Goal: Register for event/course

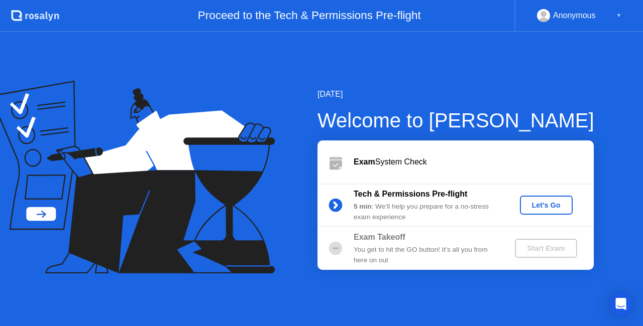
click at [541, 207] on div "Let's Go" at bounding box center [546, 205] width 45 height 8
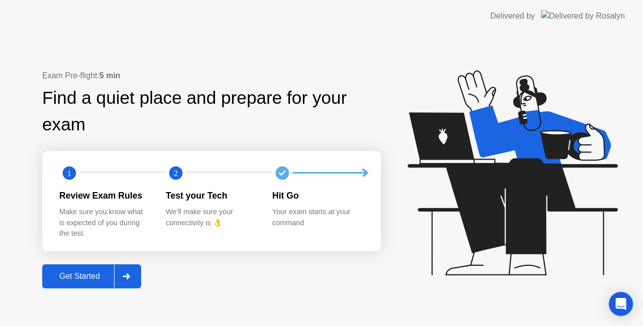
click at [89, 275] on div "Get Started" at bounding box center [79, 276] width 69 height 9
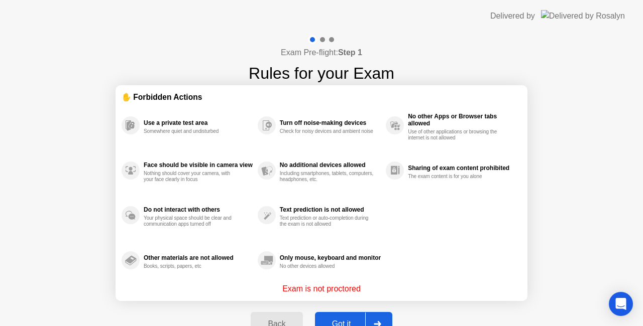
drag, startPoint x: 357, startPoint y: 286, endPoint x: 351, endPoint y: 286, distance: 6.5
click at [350, 286] on p "Exam is not proctored" at bounding box center [321, 289] width 78 height 12
click at [349, 320] on div "Got it" at bounding box center [341, 324] width 47 height 9
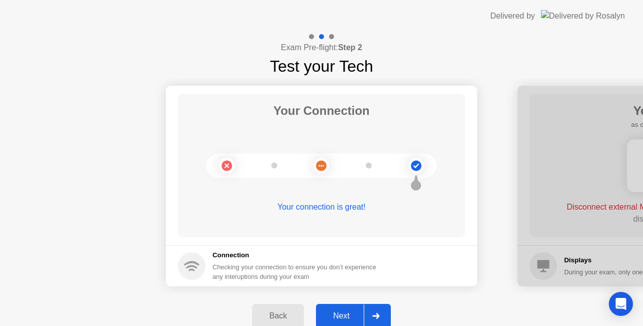
click at [349, 309] on button "Next" at bounding box center [353, 316] width 75 height 24
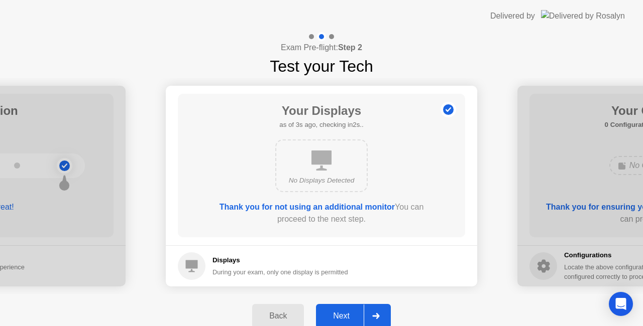
click at [356, 320] on div "Next" at bounding box center [341, 316] width 45 height 9
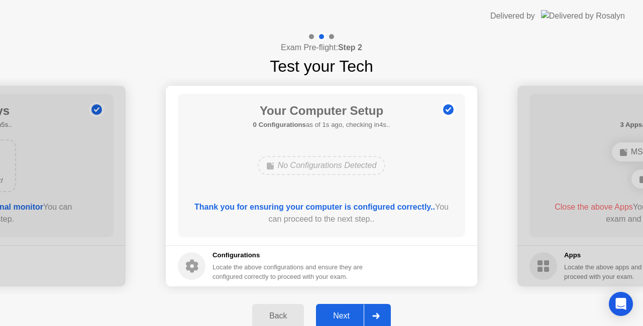
click at [339, 312] on div "Next" at bounding box center [341, 316] width 45 height 9
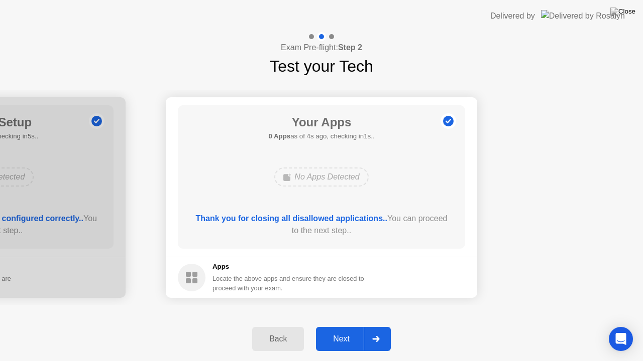
click at [275, 326] on div "Back" at bounding box center [278, 339] width 46 height 9
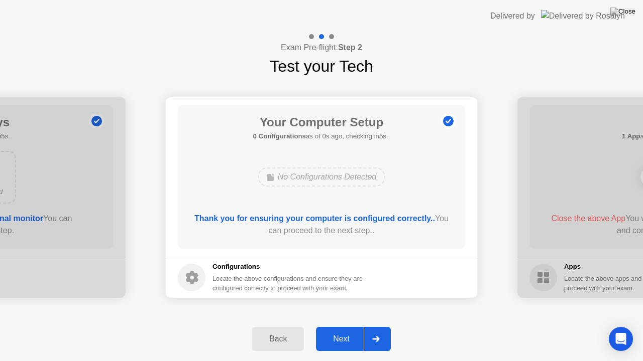
click at [335, 326] on div "Next" at bounding box center [341, 339] width 45 height 9
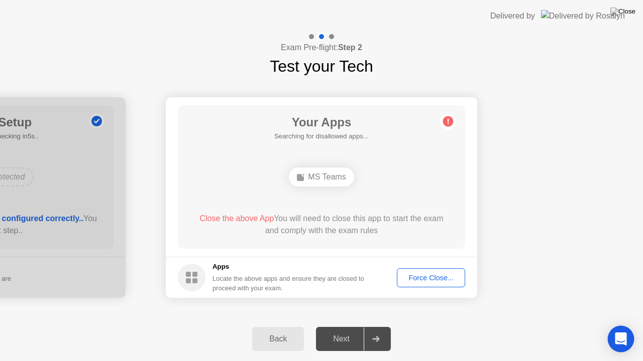
drag, startPoint x: 606, startPoint y: 343, endPoint x: 620, endPoint y: 339, distance: 14.6
click at [605, 326] on div "Back Next" at bounding box center [321, 339] width 643 height 44
click at [622, 326] on icon "Open Intercom Messenger" at bounding box center [621, 339] width 12 height 13
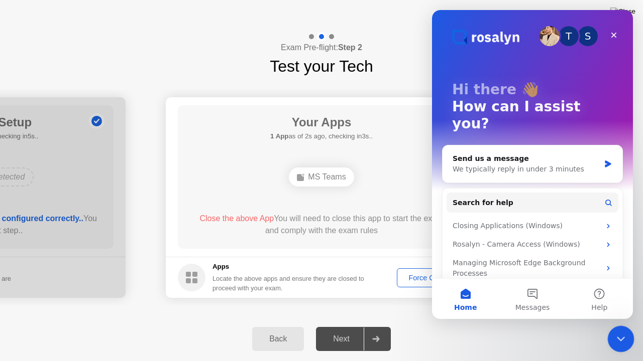
drag, startPoint x: 622, startPoint y: 337, endPoint x: 1104, endPoint y: 657, distance: 578.4
click at [622, 326] on icon "Close Intercom Messenger" at bounding box center [619, 338] width 12 height 12
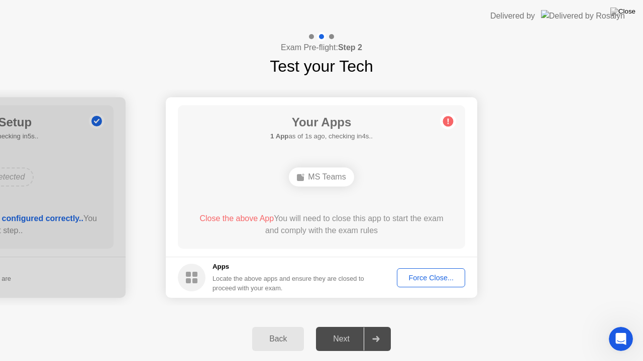
click at [623, 11] on button at bounding box center [622, 11] width 30 height 13
click at [642, 326] on div "Back Next" at bounding box center [321, 339] width 643 height 44
drag, startPoint x: 400, startPoint y: 9, endPoint x: 404, endPoint y: 50, distance: 41.9
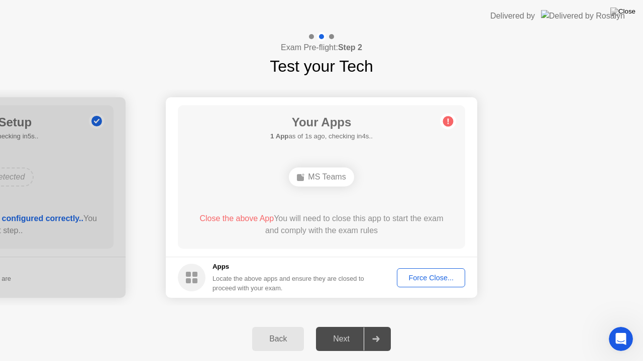
click at [317, 49] on app-layout-with-logo "Delivered by Exam Pre-flight: Step 2 Test your Tech Your Connection Your connec…" at bounding box center [321, 180] width 643 height 361
click at [431, 284] on button "Force Close..." at bounding box center [431, 278] width 68 height 19
click at [442, 274] on div "Force Close..." at bounding box center [430, 278] width 61 height 8
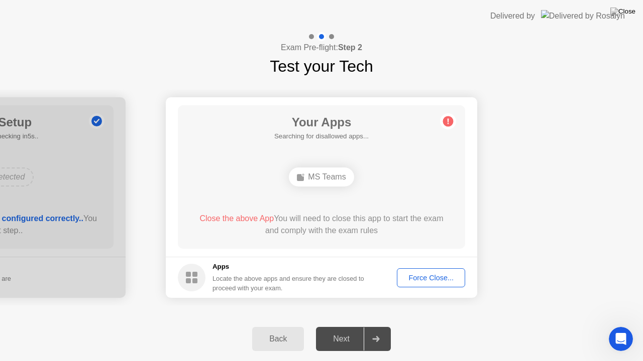
click at [354, 29] on header "Delivered by" at bounding box center [321, 16] width 643 height 32
click at [452, 139] on main "Your Apps Searching for disallowed apps... MS Teams Close the above App You wil…" at bounding box center [321, 177] width 311 height 160
click at [281, 326] on div "Back" at bounding box center [278, 339] width 46 height 9
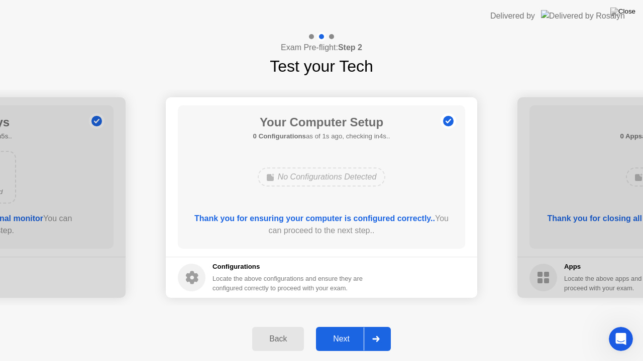
click at [397, 4] on header "Delivered by" at bounding box center [321, 16] width 643 height 32
click at [401, 10] on header "Delivered by" at bounding box center [321, 16] width 643 height 32
click at [415, 6] on header "Delivered by" at bounding box center [321, 16] width 643 height 32
click at [280, 326] on button "Back" at bounding box center [278, 339] width 52 height 24
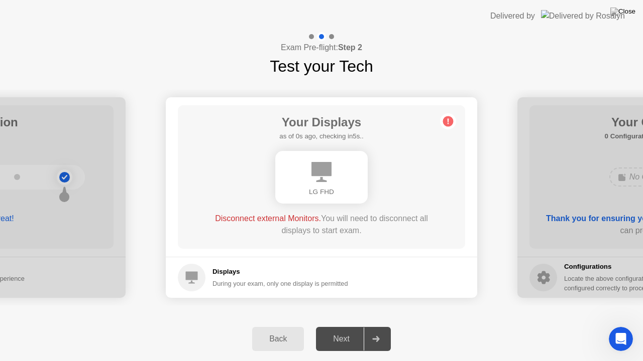
click at [299, 24] on header "Delivered by" at bounding box center [321, 16] width 643 height 32
click at [363, 326] on div "Next" at bounding box center [341, 339] width 45 height 9
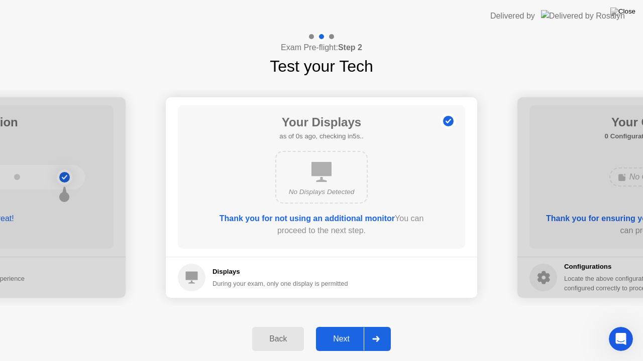
click at [341, 326] on div "Next" at bounding box center [341, 339] width 45 height 9
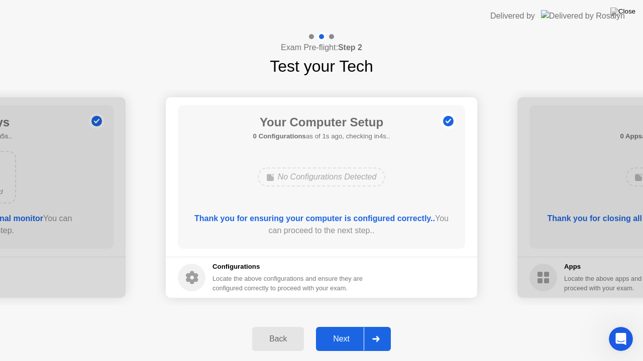
click at [341, 326] on div "Next" at bounding box center [341, 339] width 45 height 9
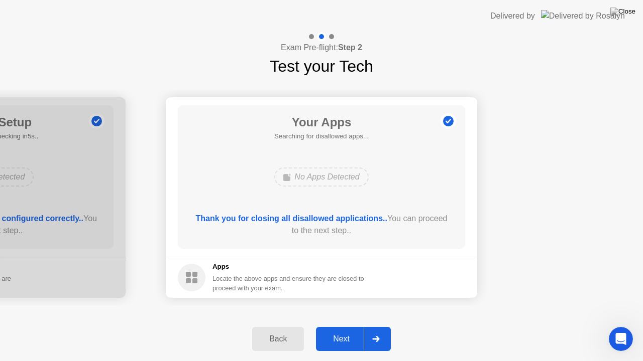
click at [341, 326] on div "Next" at bounding box center [341, 339] width 45 height 9
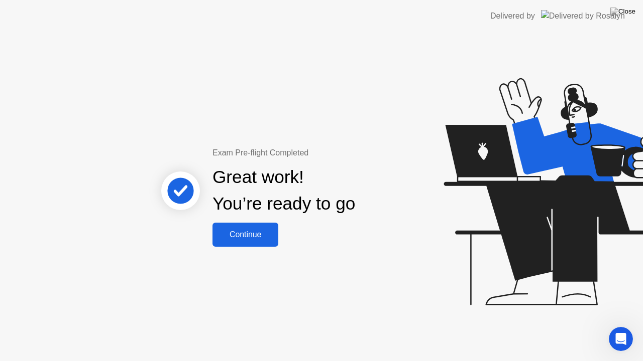
click at [268, 237] on div "Continue" at bounding box center [245, 234] width 60 height 9
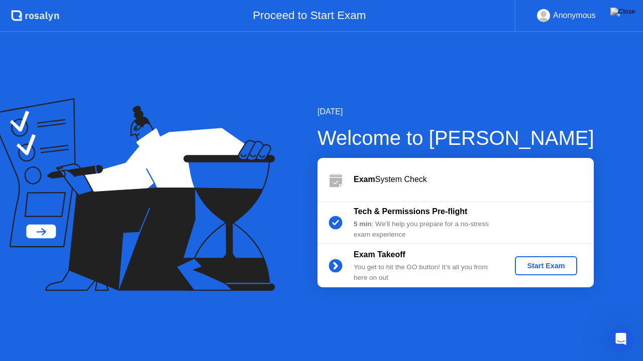
click at [572, 279] on div "Exam Takeoff You get to hit the GO button! It’s all you from here on out Start …" at bounding box center [455, 266] width 276 height 43
click at [562, 270] on div "Start Exam" at bounding box center [546, 266] width 54 height 8
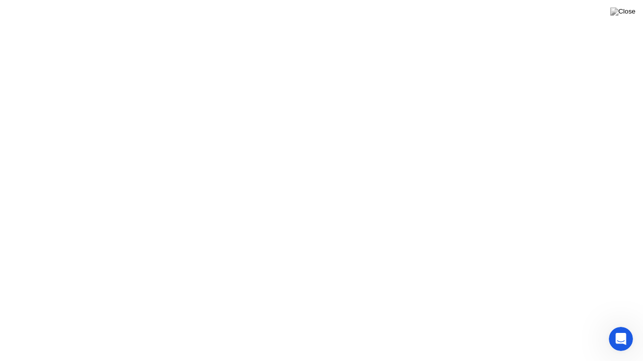
drag, startPoint x: 375, startPoint y: 338, endPoint x: 375, endPoint y: 328, distance: 10.1
click div "Exam Rules"
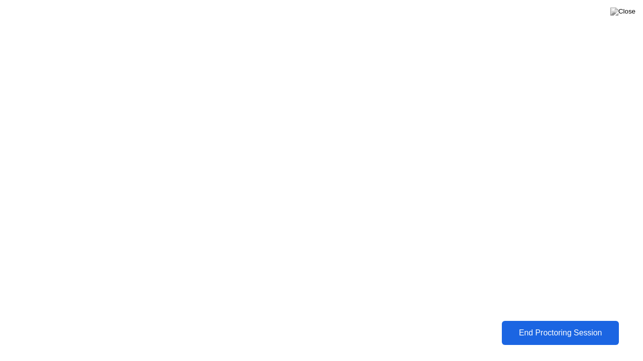
click at [547, 326] on div "End Proctoring Session" at bounding box center [560, 333] width 111 height 9
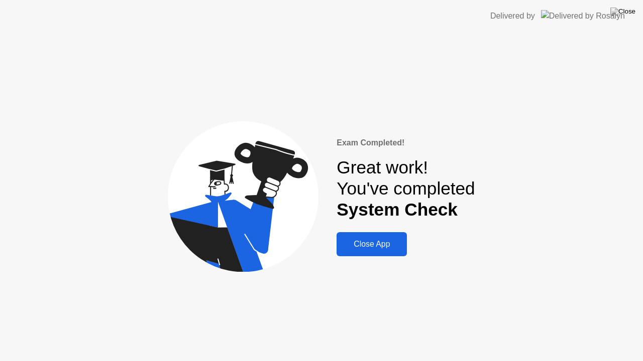
click at [381, 249] on div "Close App" at bounding box center [371, 244] width 64 height 9
